Goal: Task Accomplishment & Management: Complete application form

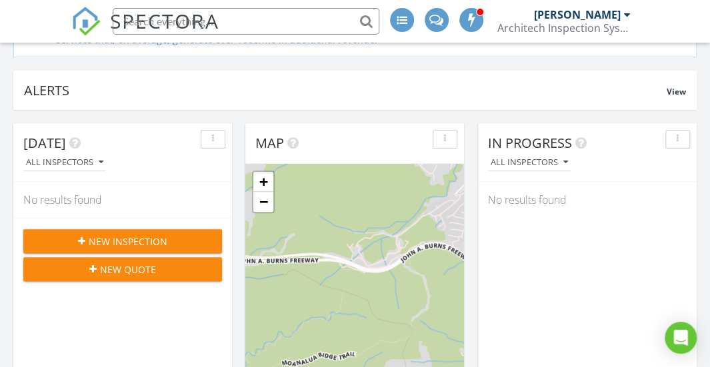
scroll to position [156, 0]
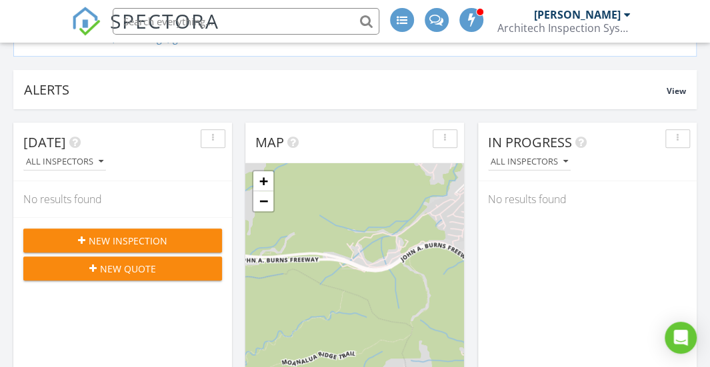
click at [125, 238] on span "New Inspection" at bounding box center [128, 241] width 79 height 14
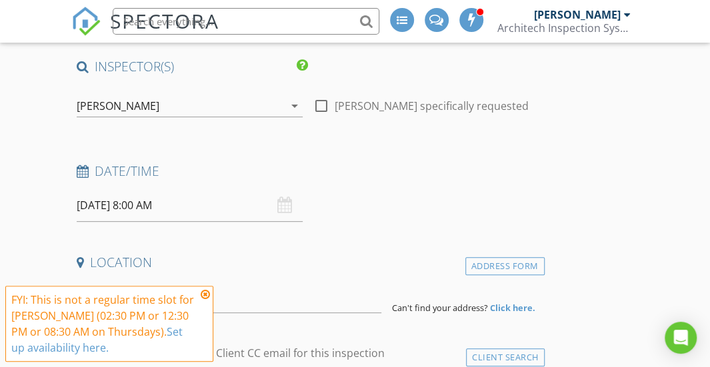
scroll to position [110, 0]
click at [295, 105] on icon "arrow_drop_down" at bounding box center [295, 107] width 16 height 16
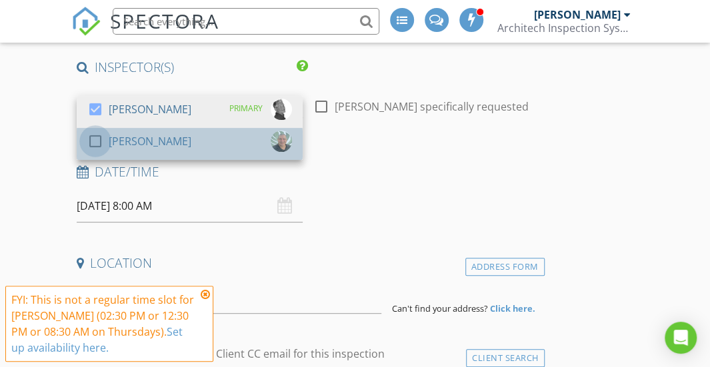
click at [99, 139] on div at bounding box center [95, 141] width 23 height 23
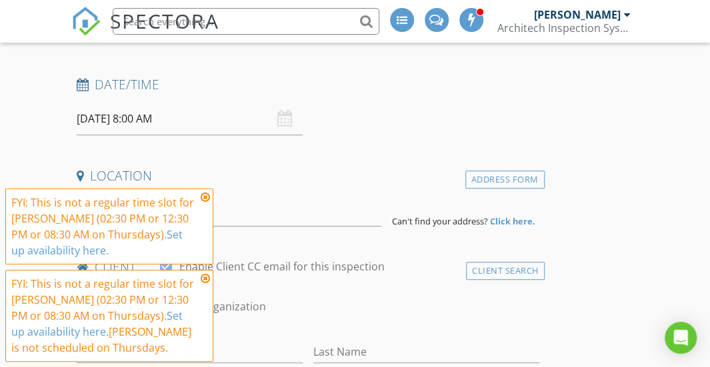
scroll to position [216, 0]
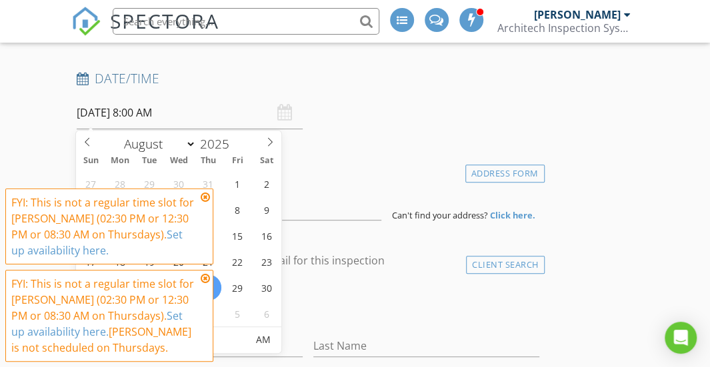
click at [104, 113] on input "08/28/2025 8:00 AM" at bounding box center [190, 113] width 226 height 33
type input "08/29/2025 8:00 AM"
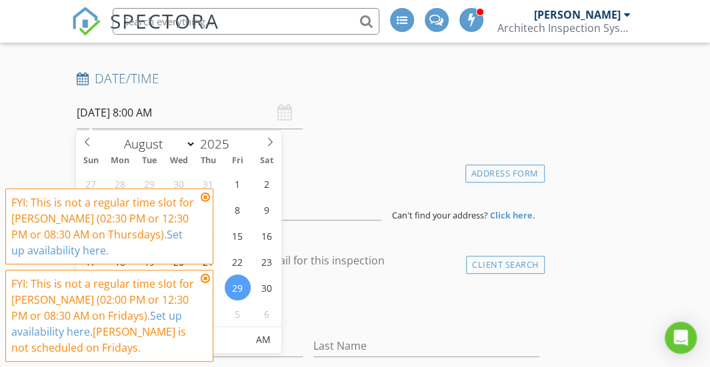
click at [154, 110] on input "08/29/2025 8:00 AM" at bounding box center [190, 113] width 226 height 33
type input "12"
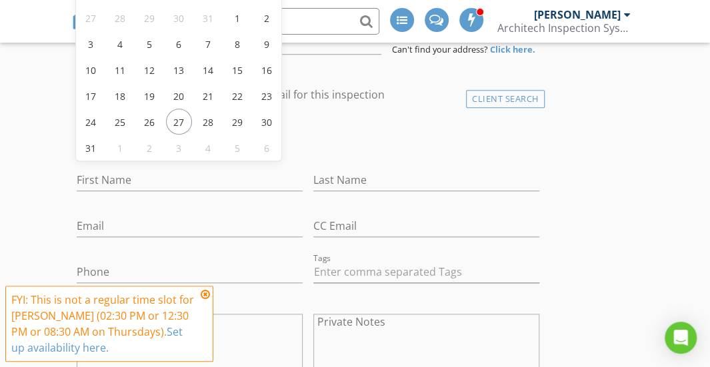
scroll to position [383, 0]
type input "08/29/2025 12:00 PM"
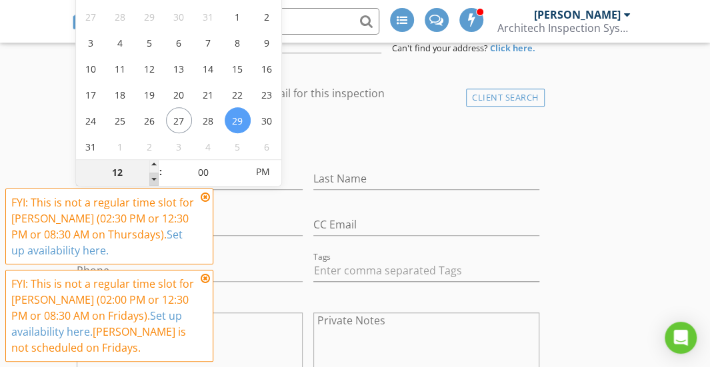
type input "11"
type input "08/29/2025 11:00 AM"
click at [149, 171] on div "11" at bounding box center [117, 172] width 82 height 27
type input "12"
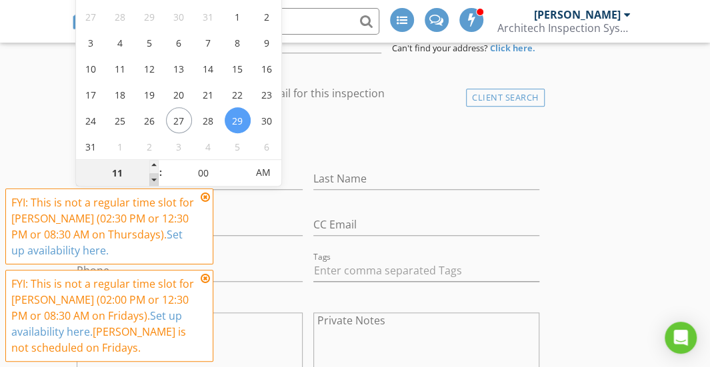
type input "08/29/2025 12:00 PM"
click at [149, 171] on span at bounding box center [153, 166] width 9 height 13
type input "01"
type input "08/29/2025 1:00 PM"
click at [149, 171] on span at bounding box center [153, 166] width 9 height 13
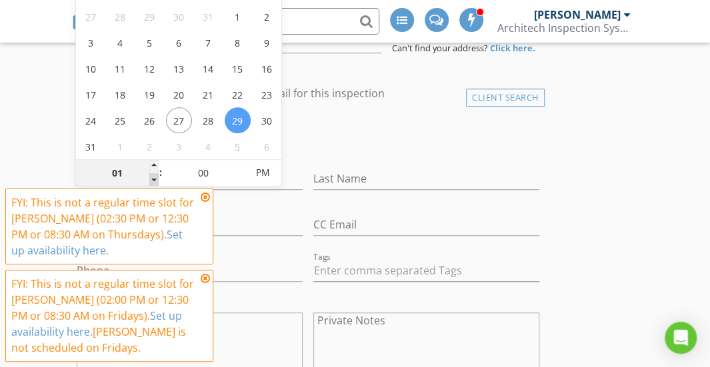
type input "02"
type input "08/29/2025 2:00 PM"
click at [149, 171] on span at bounding box center [153, 166] width 9 height 13
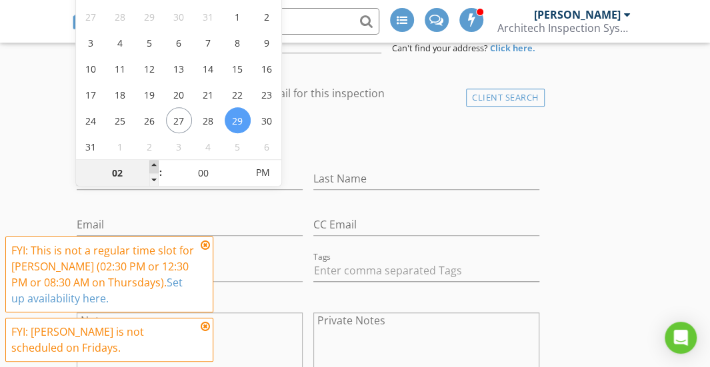
type input "03"
type input "08/29/2025 3:00 PM"
click at [153, 160] on span at bounding box center [153, 166] width 9 height 13
type input "04"
type input "08/29/2025 4:00 PM"
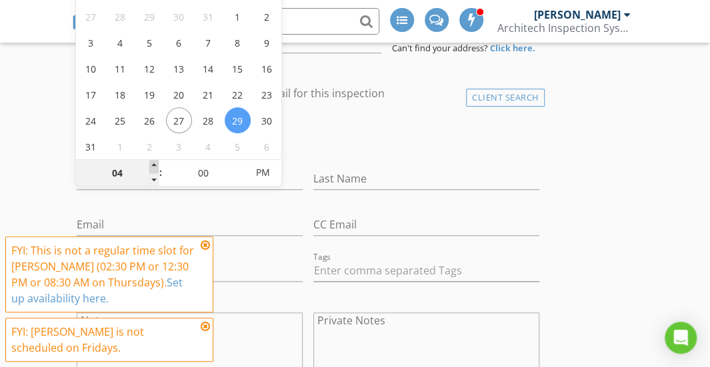
click at [153, 160] on span at bounding box center [153, 166] width 9 height 13
type input "05"
type input "08/29/2025 5:00 PM"
click at [153, 160] on span at bounding box center [153, 166] width 9 height 13
type input "06"
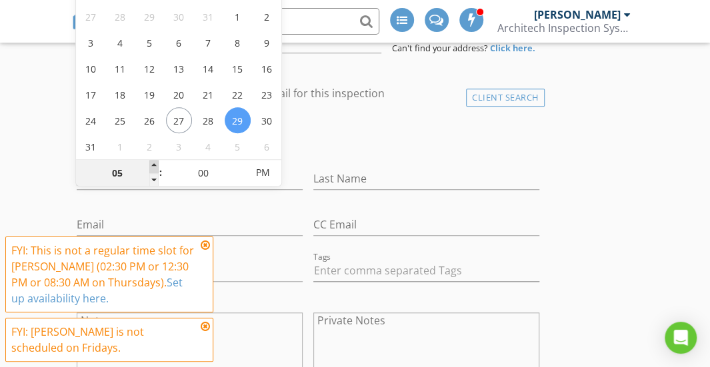
type input "08/29/2025 6:00 PM"
click at [153, 160] on span at bounding box center [153, 166] width 9 height 13
type input "07"
type input "08/29/2025 7:00 PM"
click at [153, 160] on span at bounding box center [153, 166] width 9 height 13
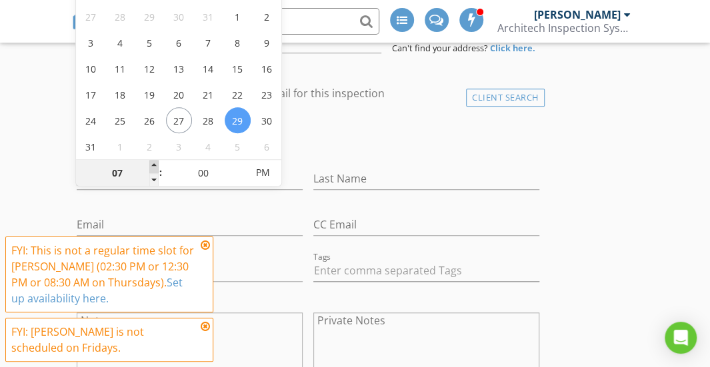
type input "08"
type input "08/29/2025 8:00 PM"
click at [153, 160] on span at bounding box center [153, 166] width 9 height 13
type input "09"
type input "08/29/2025 9:00 PM"
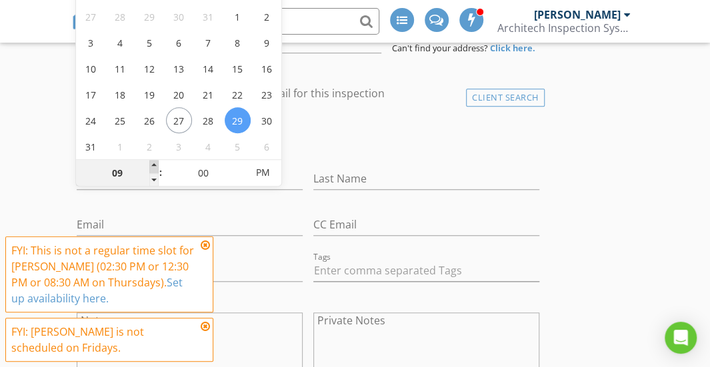
click at [153, 160] on span at bounding box center [153, 166] width 9 height 13
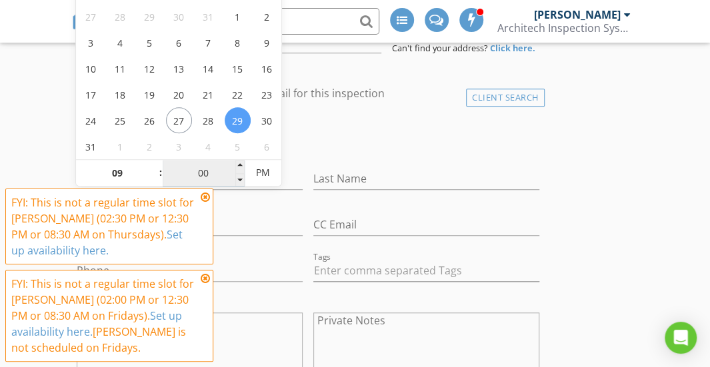
click at [234, 163] on input "00" at bounding box center [204, 173] width 82 height 27
type input "08"
type input "55"
type input "08/29/2025 8:55 PM"
click at [239, 179] on span at bounding box center [239, 179] width 9 height 13
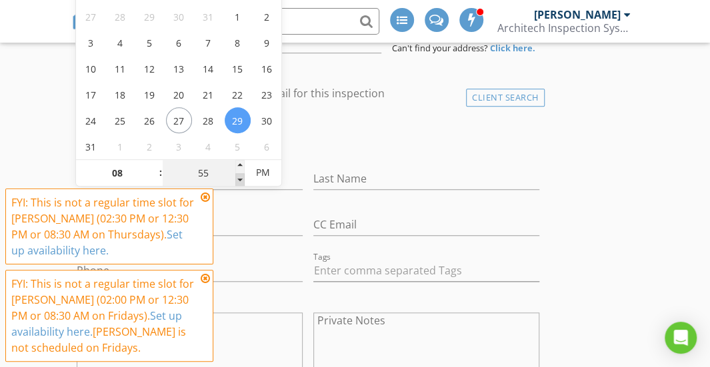
type input "50"
type input "08/29/2025 8:50 PM"
click at [239, 179] on span at bounding box center [239, 179] width 9 height 13
type input "45"
type input "08/29/2025 8:45 PM"
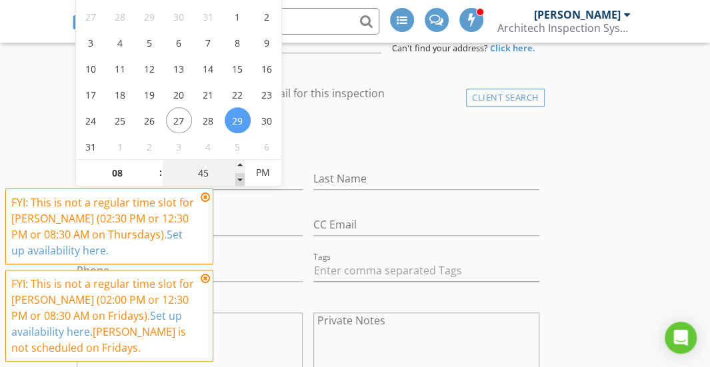
click at [239, 179] on span at bounding box center [239, 179] width 9 height 13
type input "40"
type input "08/29/2025 8:40 PM"
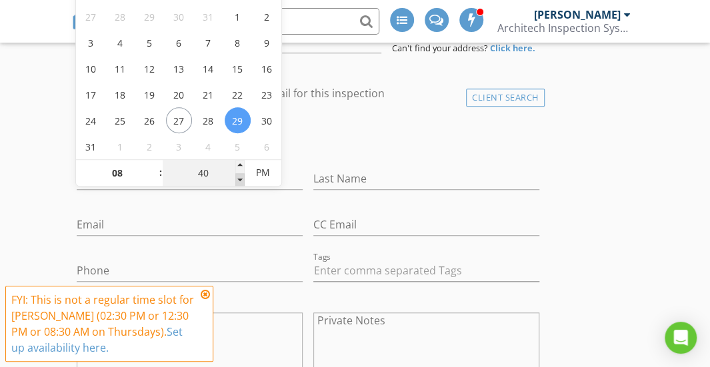
click at [239, 179] on span at bounding box center [239, 179] width 9 height 13
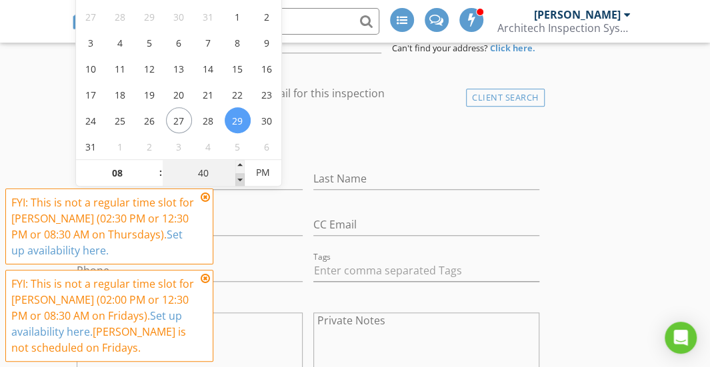
type input "35"
type input "08/29/2025 8:35 PM"
click at [239, 179] on span at bounding box center [239, 179] width 9 height 13
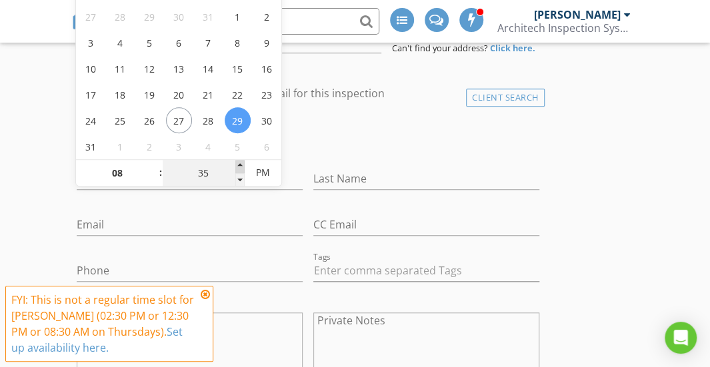
type input "40"
click at [239, 167] on span at bounding box center [239, 166] width 9 height 13
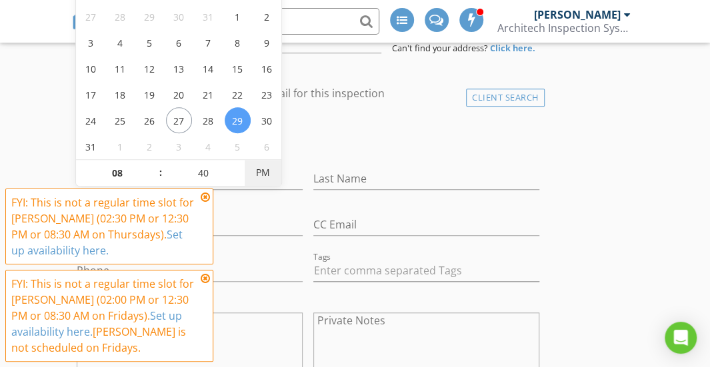
type input "08/29/2025 8:40 AM"
click at [261, 175] on span "PM" at bounding box center [263, 172] width 37 height 27
click at [333, 147] on div "check_box_outline_blank Client is a Company/Organization" at bounding box center [308, 140] width 463 height 35
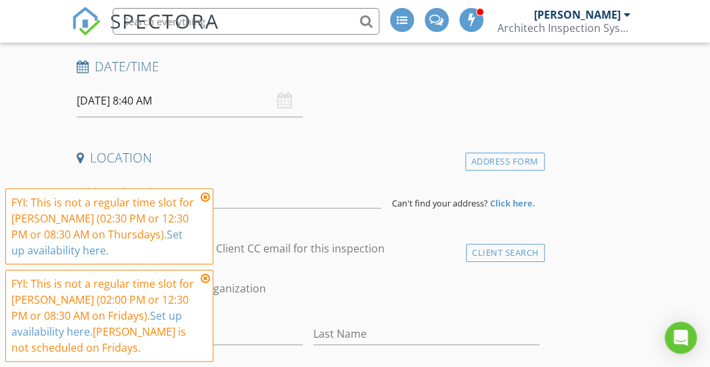
scroll to position [227, 0]
click at [284, 101] on div "08/29/2025 8:40 AM" at bounding box center [190, 102] width 226 height 33
click at [165, 103] on input "08/29/2025 8:40 AM" at bounding box center [190, 102] width 226 height 33
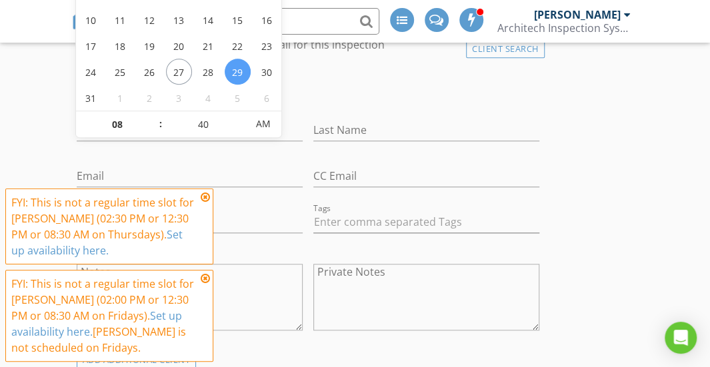
scroll to position [434, 0]
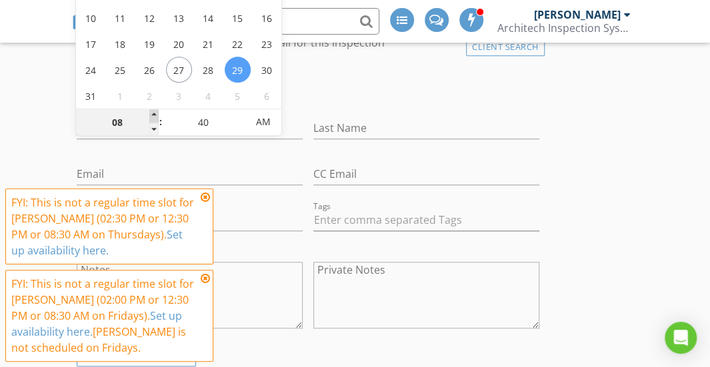
type input "09"
type input "08/29/2025 9:40 AM"
click at [153, 109] on span at bounding box center [153, 115] width 9 height 13
type input "45"
type input "08/29/2025 9:45 AM"
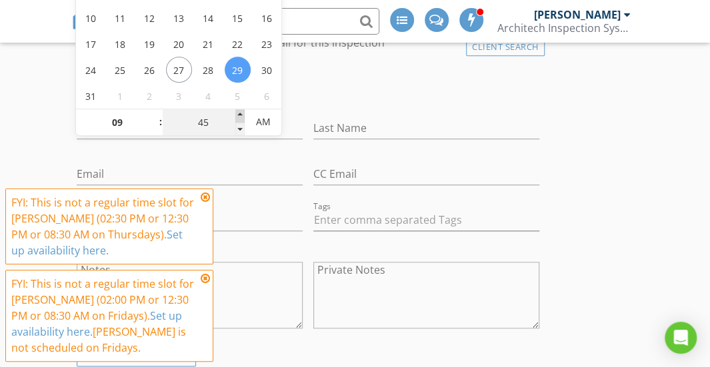
click at [238, 111] on span at bounding box center [239, 115] width 9 height 13
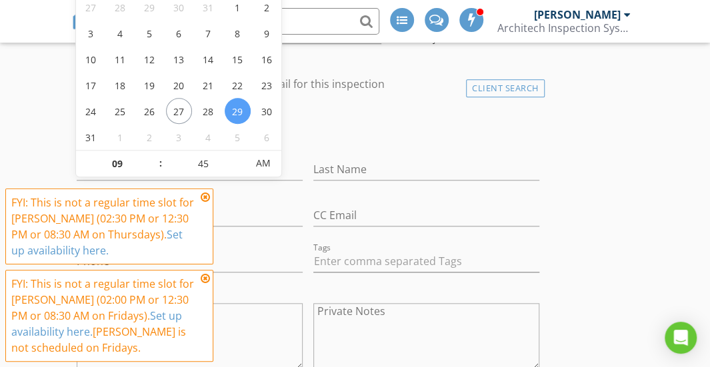
scroll to position [400, 0]
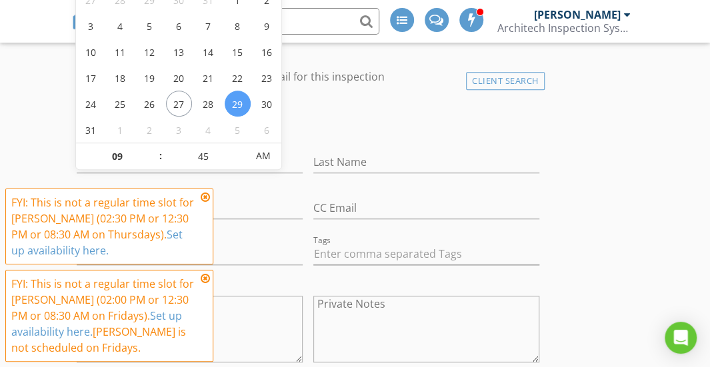
click at [326, 93] on div at bounding box center [271, 97] width 227 height 8
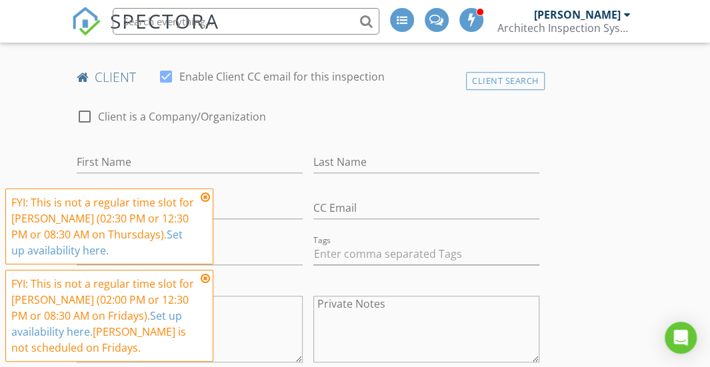
click at [205, 194] on icon at bounding box center [205, 197] width 9 height 11
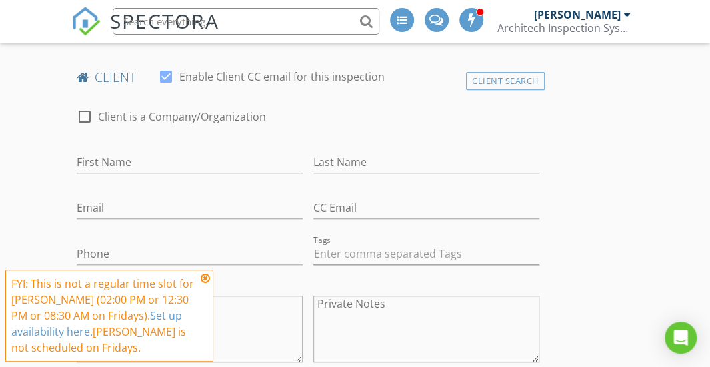
click at [203, 277] on icon at bounding box center [205, 278] width 9 height 11
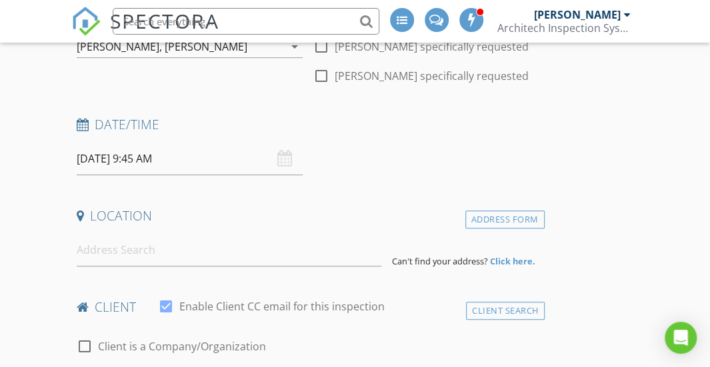
scroll to position [169, 0]
click at [155, 245] on input at bounding box center [229, 251] width 305 height 33
paste input "1386 Nanialii St Keolu Hills Kailua, HI 96734"
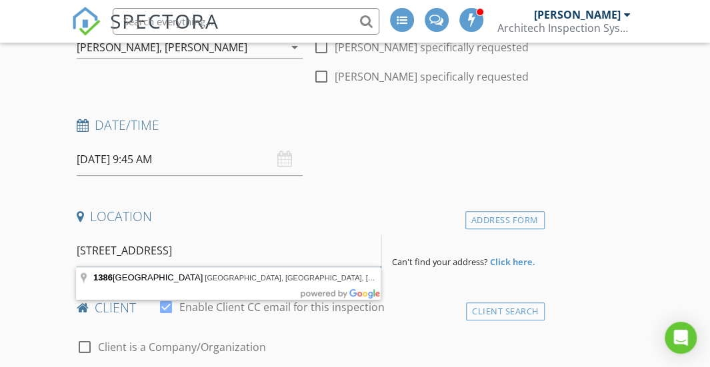
drag, startPoint x: 207, startPoint y: 251, endPoint x: 155, endPoint y: 249, distance: 51.4
click at [155, 249] on input "1386 Nanialii St Keolu Hills Kailua, HI 96734" at bounding box center [229, 251] width 305 height 33
type input "1386 Nanialii St, Kailua, HI 96734, USA"
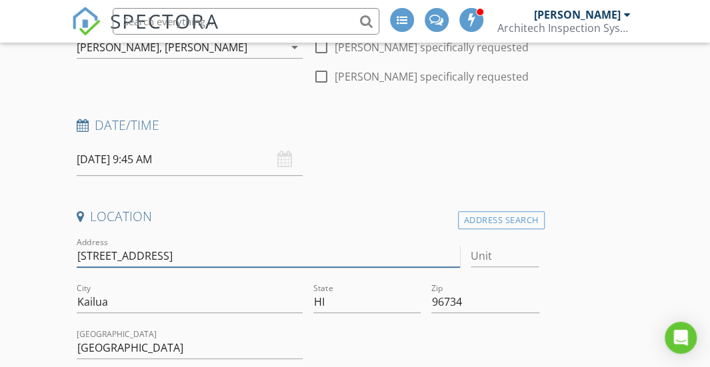
click at [184, 251] on input "1386 Nanialii St" at bounding box center [269, 256] width 384 height 22
paste input "Keolu Hills"
type input "1386 Nanialii St, Keolu Hills"
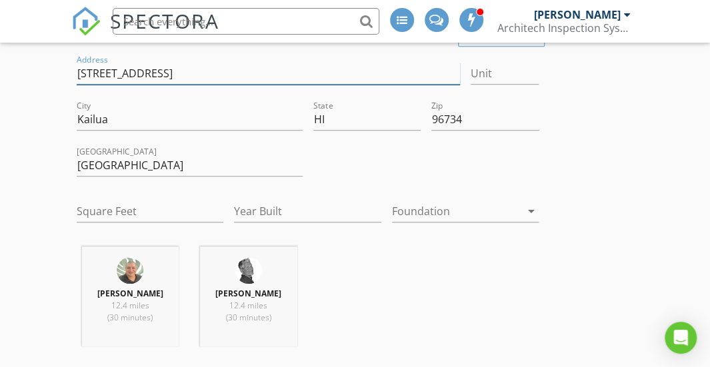
scroll to position [353, 0]
type input "3640"
type input "1988"
type input "1386 Nanialii St, Keolu Hills"
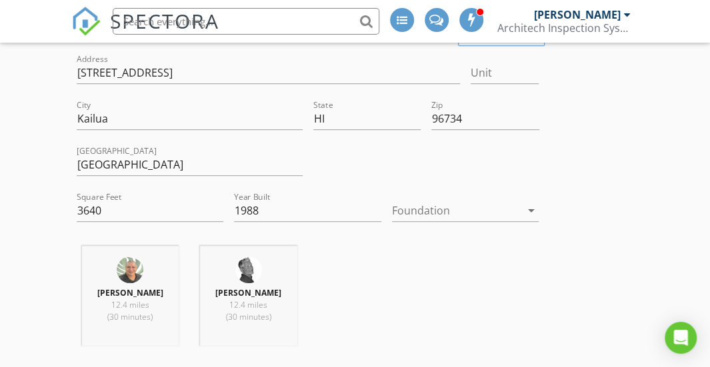
click at [368, 264] on div "Duane Wong 12.4 miles (30 minutes) Bryan Naff 12.4 miles (30 minutes)" at bounding box center [307, 301] width 473 height 111
click at [453, 205] on div at bounding box center [456, 210] width 129 height 21
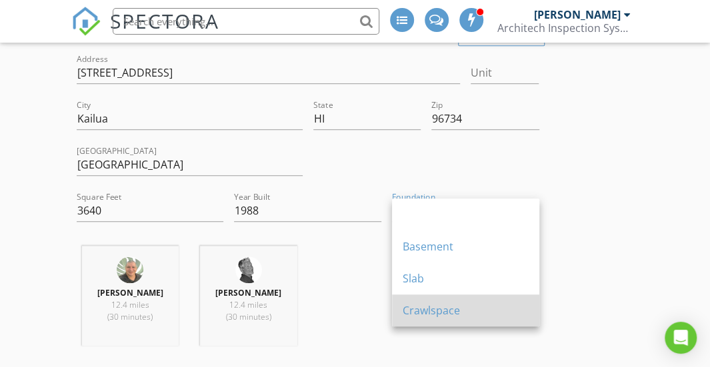
click at [427, 307] on div "Crawlspace" at bounding box center [466, 311] width 126 height 16
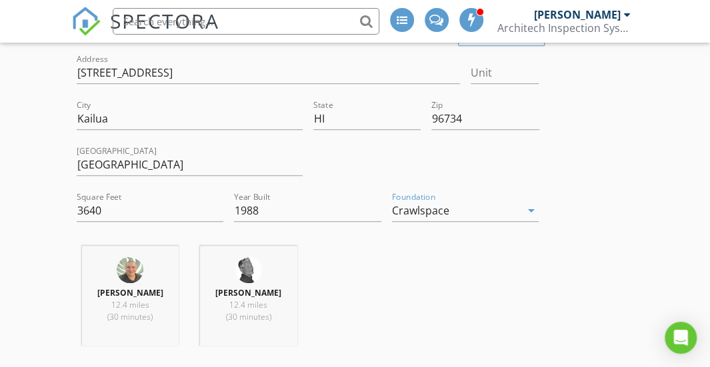
click at [407, 268] on div "Duane Wong 12.4 miles (30 minutes) Bryan Naff 12.4 miles (30 minutes)" at bounding box center [307, 301] width 473 height 111
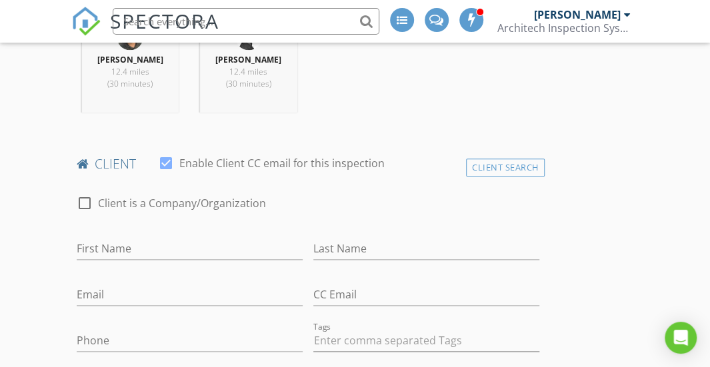
scroll to position [655, 0]
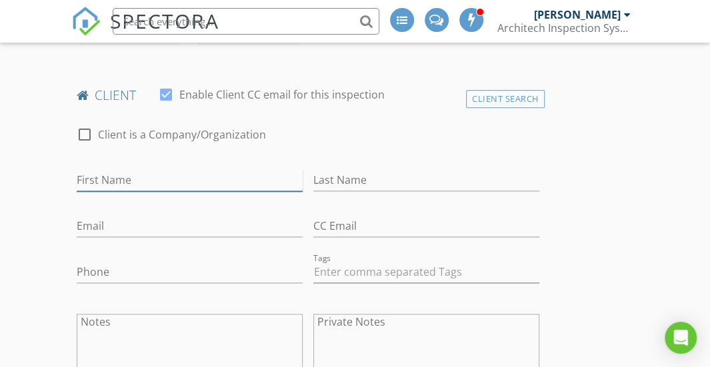
click at [149, 174] on input "First Name" at bounding box center [190, 180] width 226 height 22
type input "Daniel"
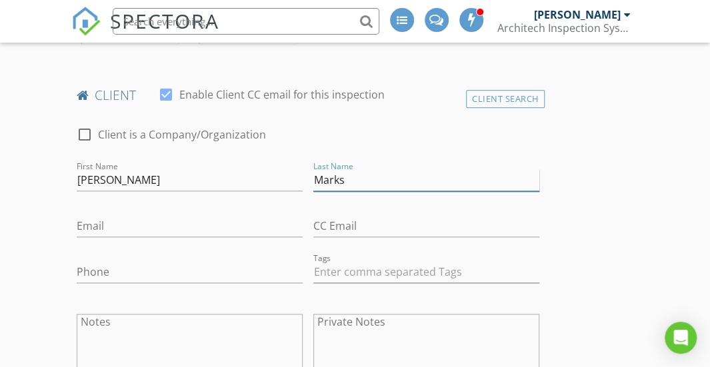
type input "Marks"
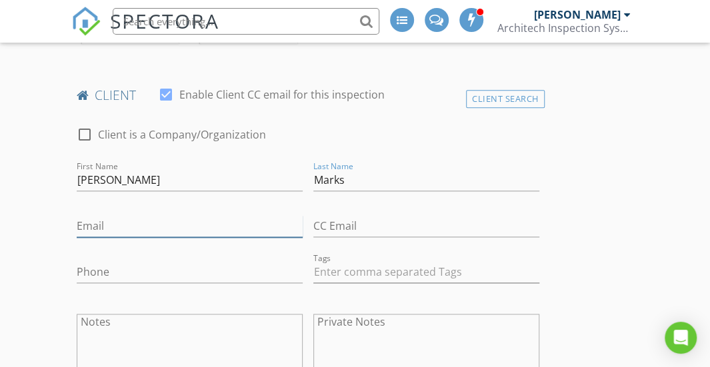
click at [267, 219] on input "Email" at bounding box center [190, 226] width 226 height 22
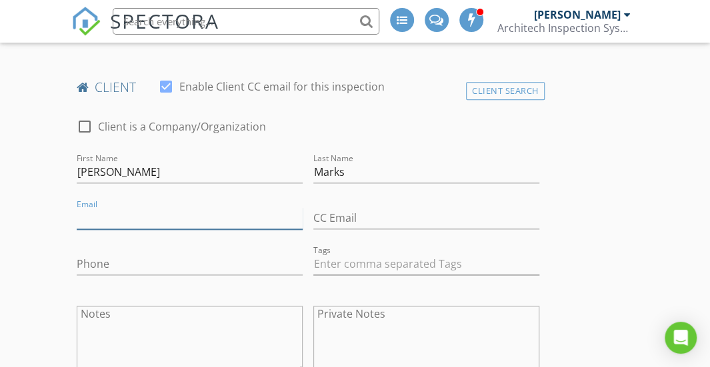
paste input "[EMAIL_ADDRESS][DOMAIN_NAME]"
type input "[EMAIL_ADDRESS][DOMAIN_NAME]"
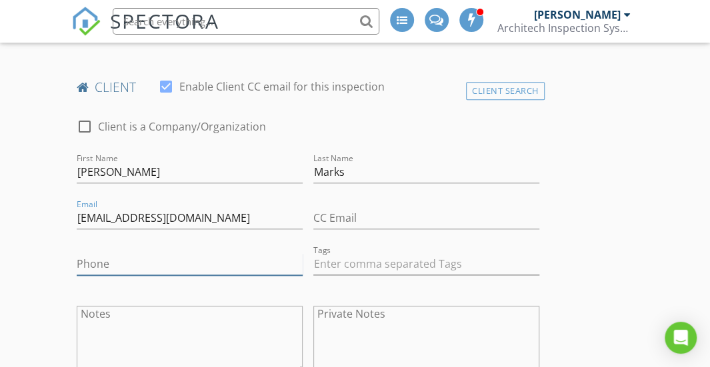
click at [200, 259] on input "Phone" at bounding box center [190, 264] width 226 height 22
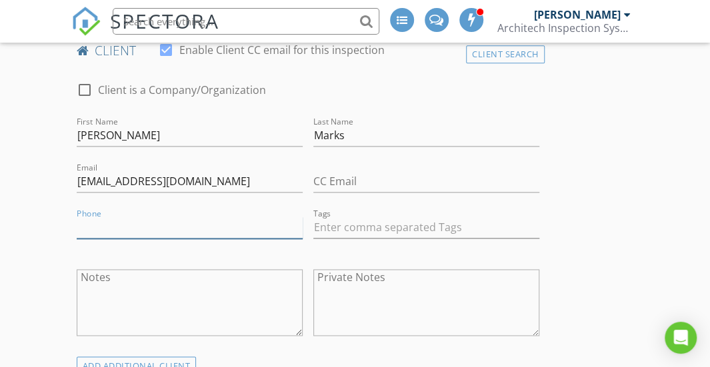
scroll to position [709, 0]
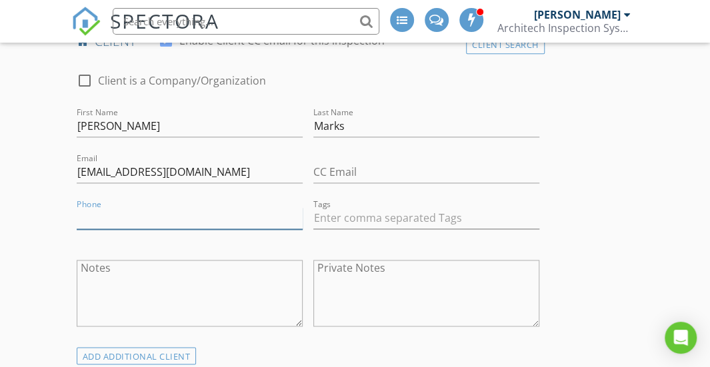
paste input "[PHONE_NUMBER]"
type input "[PHONE_NUMBER]"
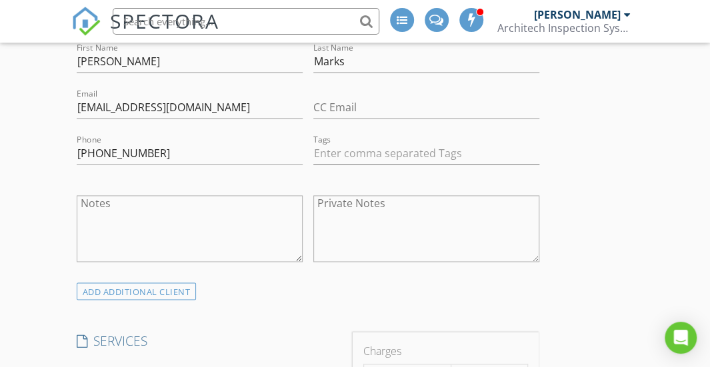
scroll to position [773, 0]
click at [244, 213] on textarea "Notes" at bounding box center [190, 229] width 226 height 67
click at [131, 206] on textarea "Maitenance Inspection" at bounding box center [190, 229] width 226 height 67
click at [282, 237] on textarea "Maintenance Inspection" at bounding box center [190, 229] width 226 height 67
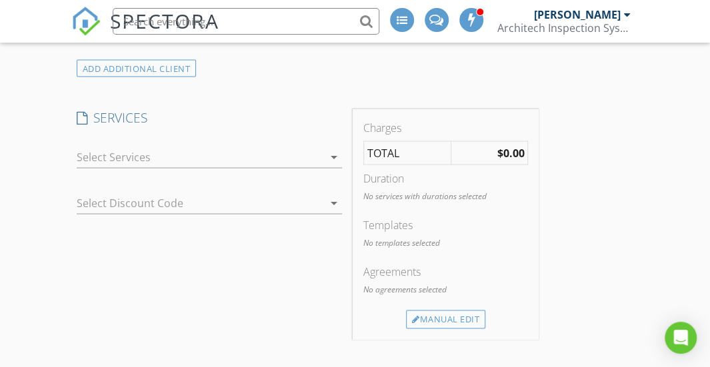
scroll to position [1021, 0]
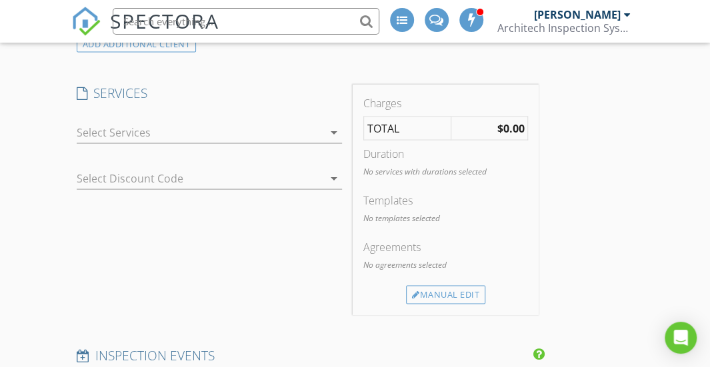
type textarea "Maintenance Inspection"
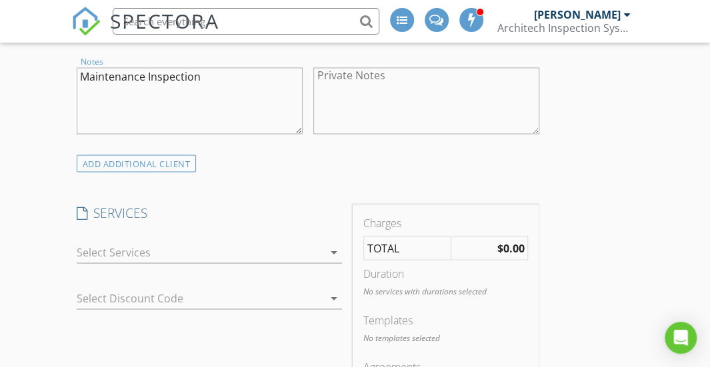
click at [329, 251] on icon "arrow_drop_down" at bounding box center [334, 252] width 16 height 16
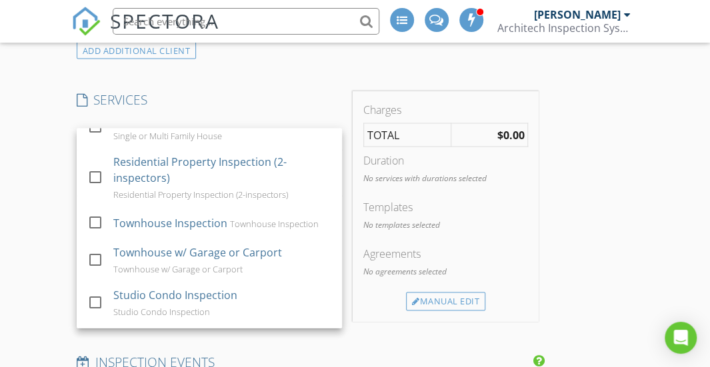
scroll to position [0, 0]
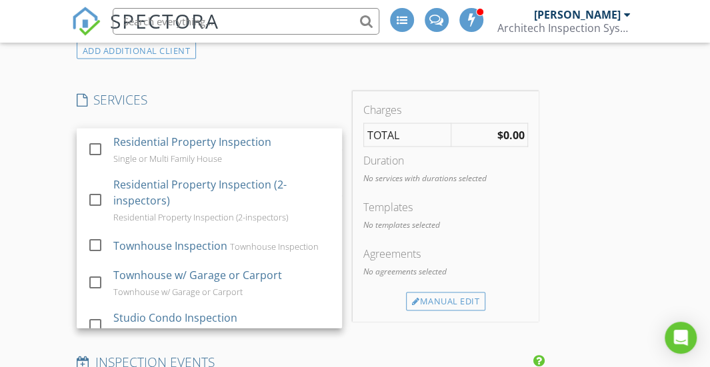
click at [276, 107] on div "SERVICES check_box_outline_blank Residential Property Inspection Single or Mult…" at bounding box center [209, 206] width 276 height 230
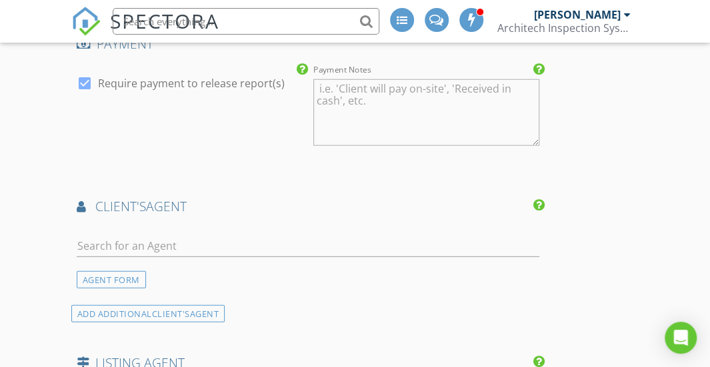
scroll to position [1426, 0]
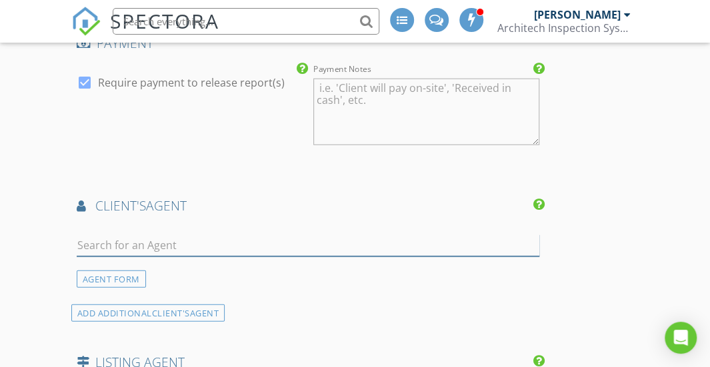
click at [156, 235] on input "text" at bounding box center [308, 246] width 463 height 22
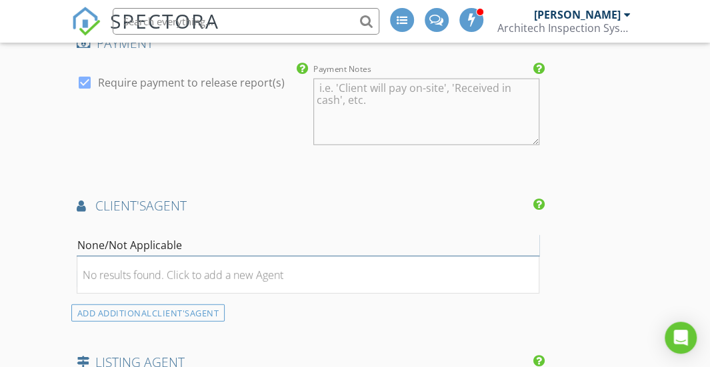
click at [153, 235] on input "None/Not Applicable" at bounding box center [308, 246] width 463 height 22
drag, startPoint x: 184, startPoint y: 239, endPoint x: 74, endPoint y: 241, distance: 110.0
click at [74, 241] on div "None/Not Applicable No results found. Click to add a new Agent AGENT FORM" at bounding box center [307, 256] width 473 height 64
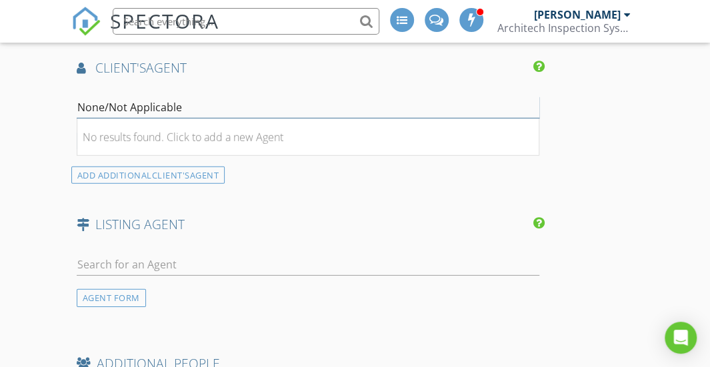
scroll to position [1568, 0]
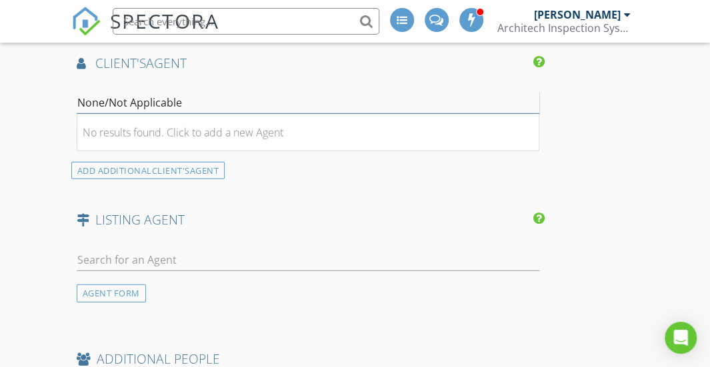
type input "None/Not Applicable"
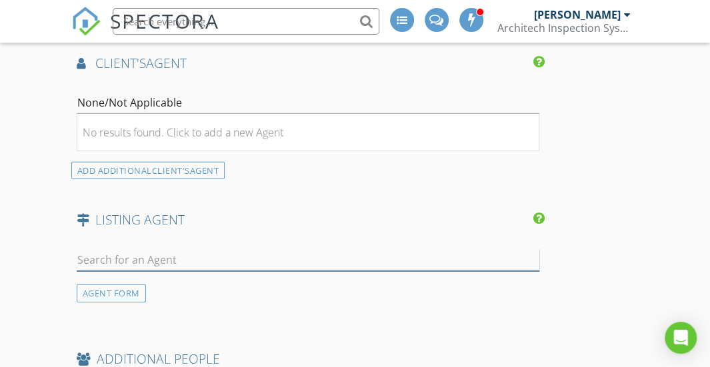
click at [178, 251] on input "text" at bounding box center [308, 260] width 463 height 22
paste input "None/Not Applicable"
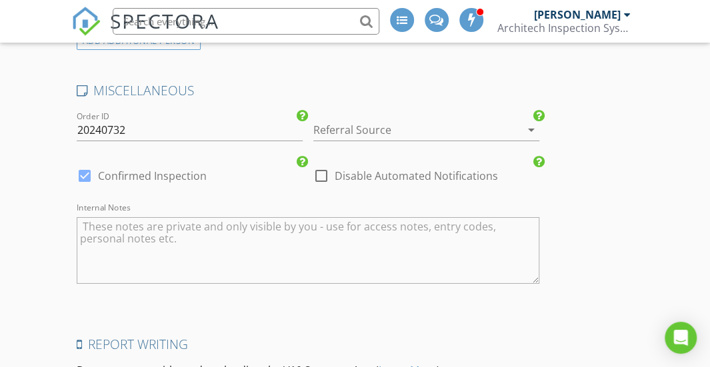
scroll to position [1926, 0]
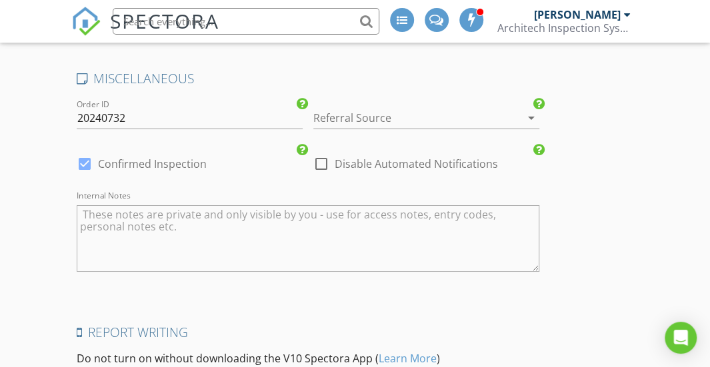
type input "None/Not Applicable"
click at [319, 157] on div at bounding box center [321, 164] width 23 height 23
checkbox input "true"
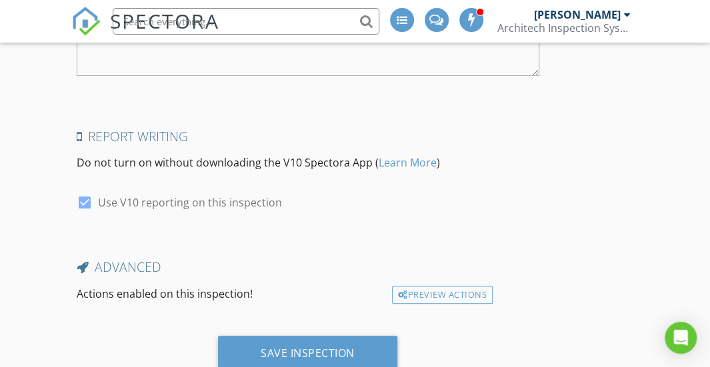
scroll to position [2163, 0]
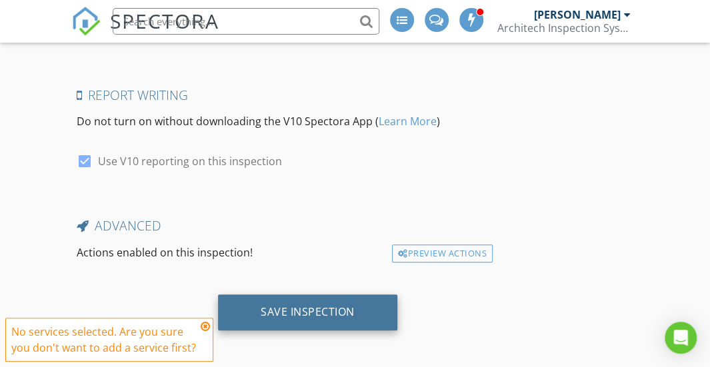
click at [289, 305] on div "Save Inspection" at bounding box center [308, 311] width 94 height 13
click at [289, 305] on div "Saving" at bounding box center [307, 311] width 51 height 13
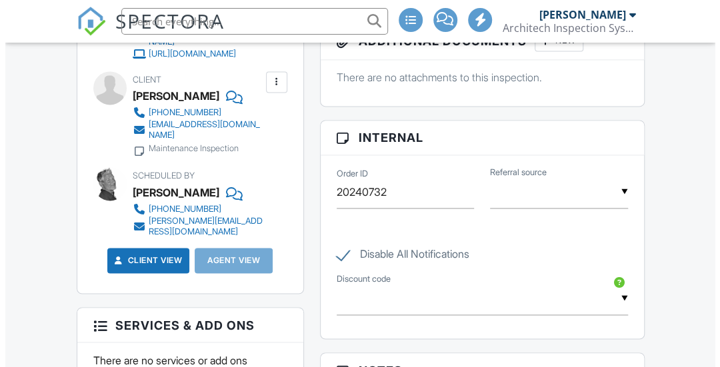
scroll to position [919, 0]
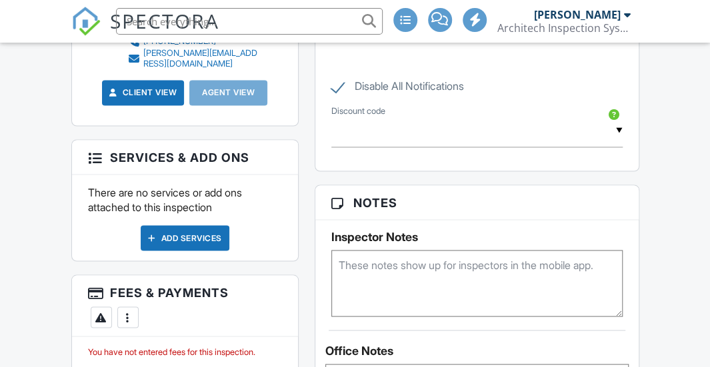
click at [195, 229] on div "Add Services" at bounding box center [185, 237] width 89 height 25
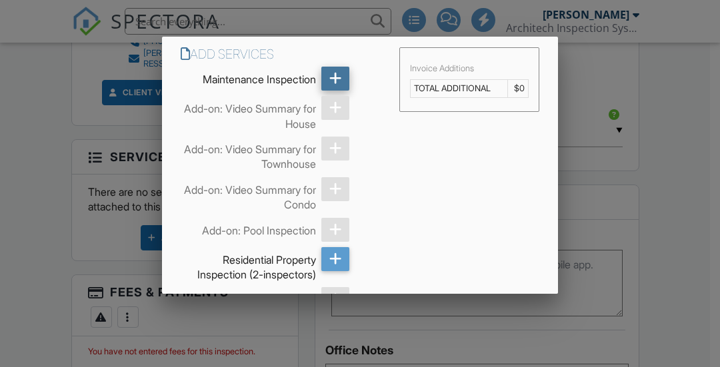
click at [329, 75] on icon at bounding box center [335, 79] width 13 height 24
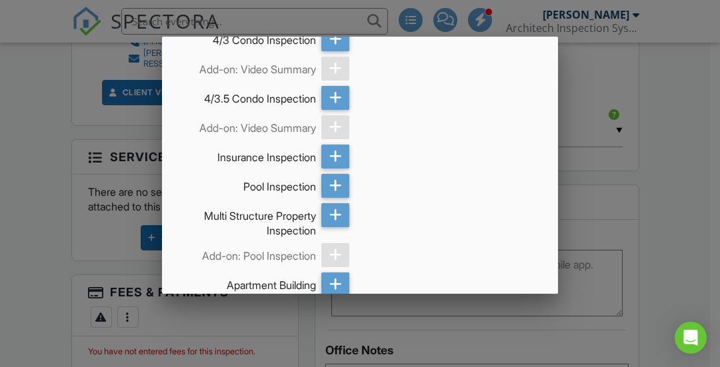
scroll to position [2005, 0]
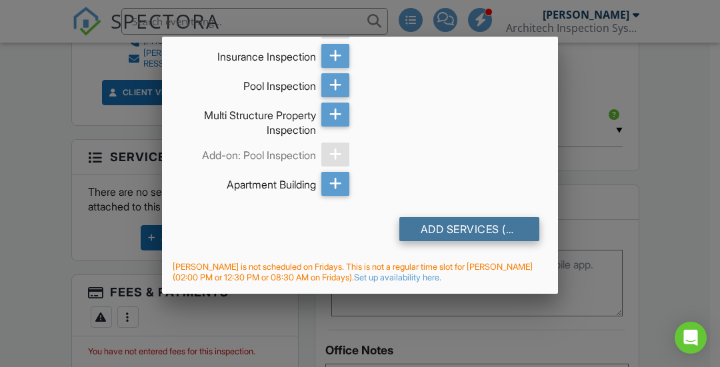
click at [448, 232] on div "Add Services (+ $575.06)" at bounding box center [469, 229] width 140 height 24
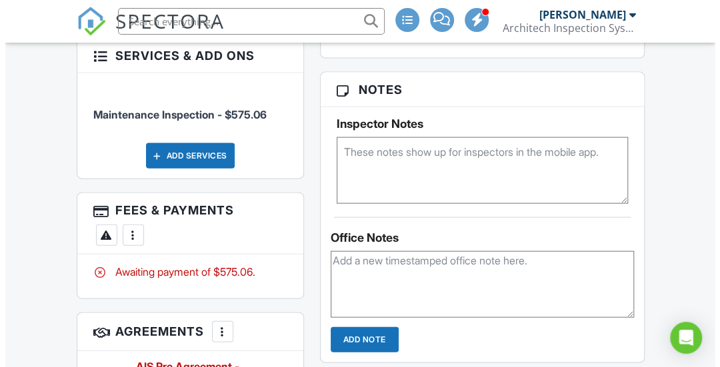
scroll to position [1176, 0]
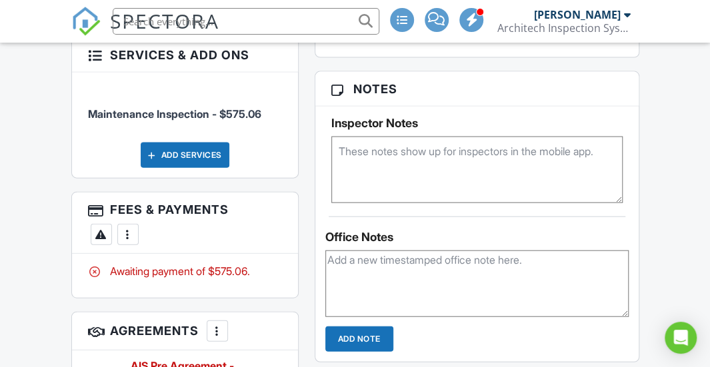
click at [124, 228] on div at bounding box center [127, 234] width 13 height 13
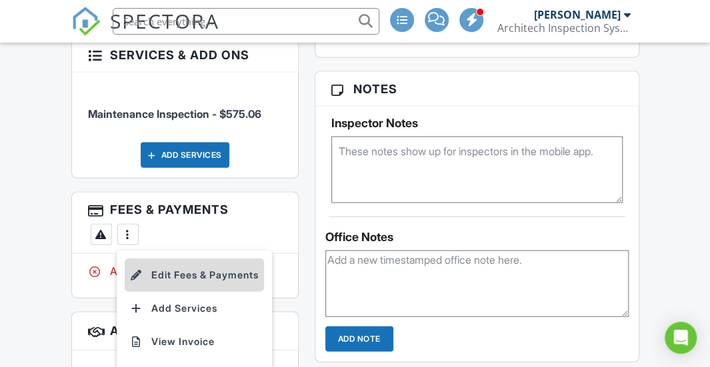
click at [172, 259] on li "Edit Fees & Payments" at bounding box center [194, 275] width 139 height 33
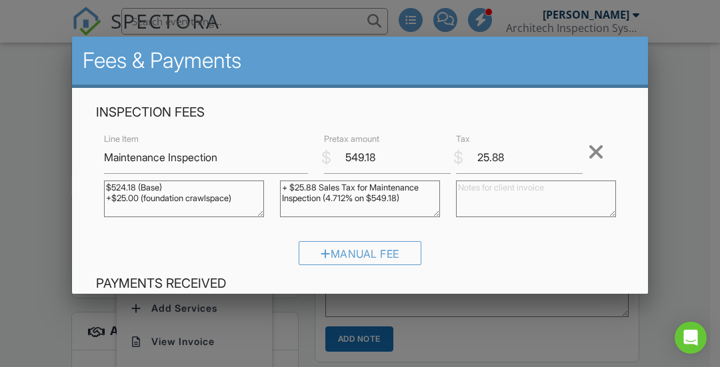
click at [591, 153] on div at bounding box center [596, 151] width 16 height 21
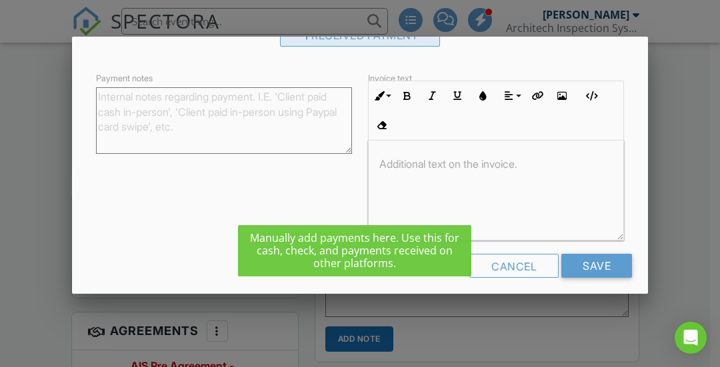
scroll to position [172, 0]
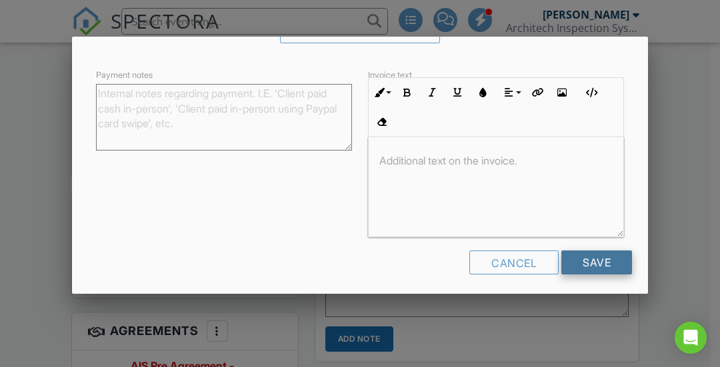
click at [580, 268] on input "Save" at bounding box center [596, 263] width 71 height 24
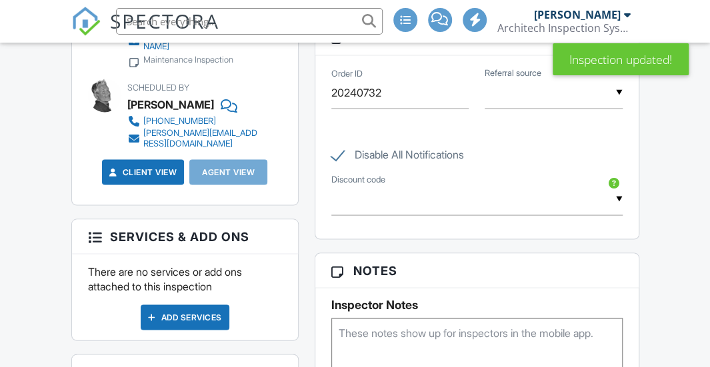
scroll to position [1352, 0]
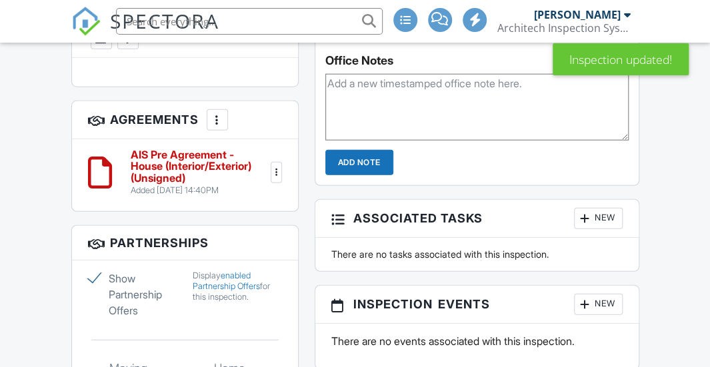
click at [279, 166] on div at bounding box center [275, 172] width 13 height 13
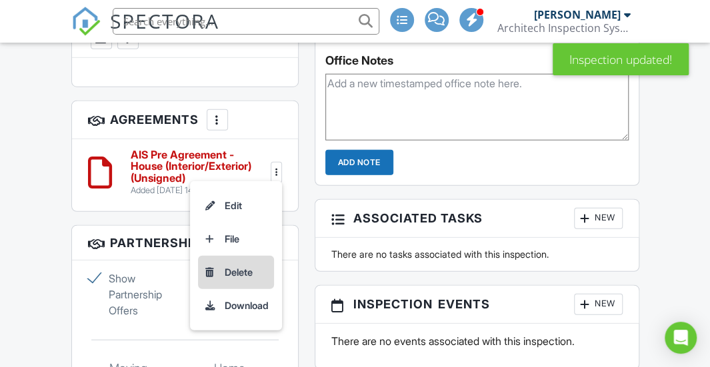
click at [247, 257] on li "Delete" at bounding box center [236, 272] width 76 height 33
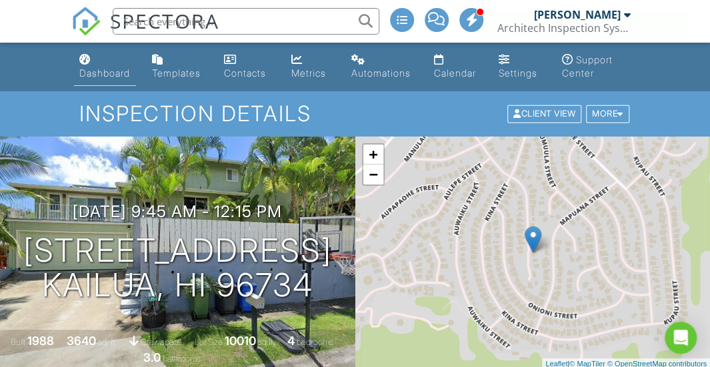
click at [108, 80] on link "Dashboard" at bounding box center [105, 67] width 63 height 38
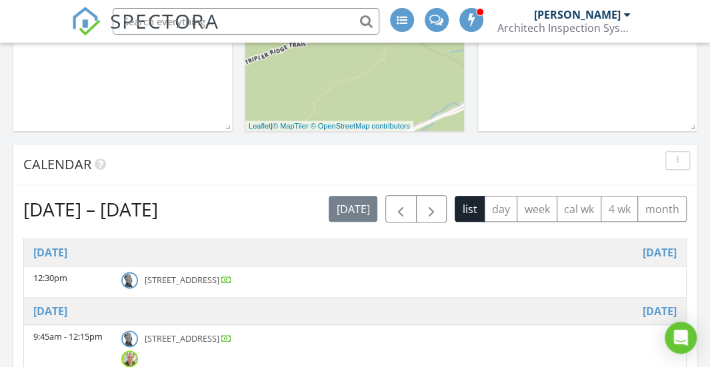
scroll to position [621, 0]
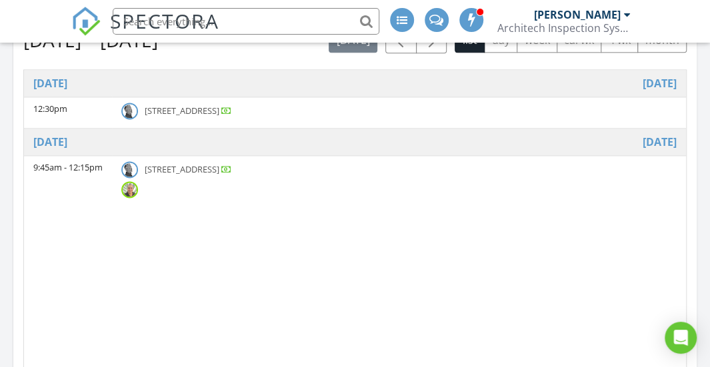
scroll to position [703, 0]
